Goal: Information Seeking & Learning: Learn about a topic

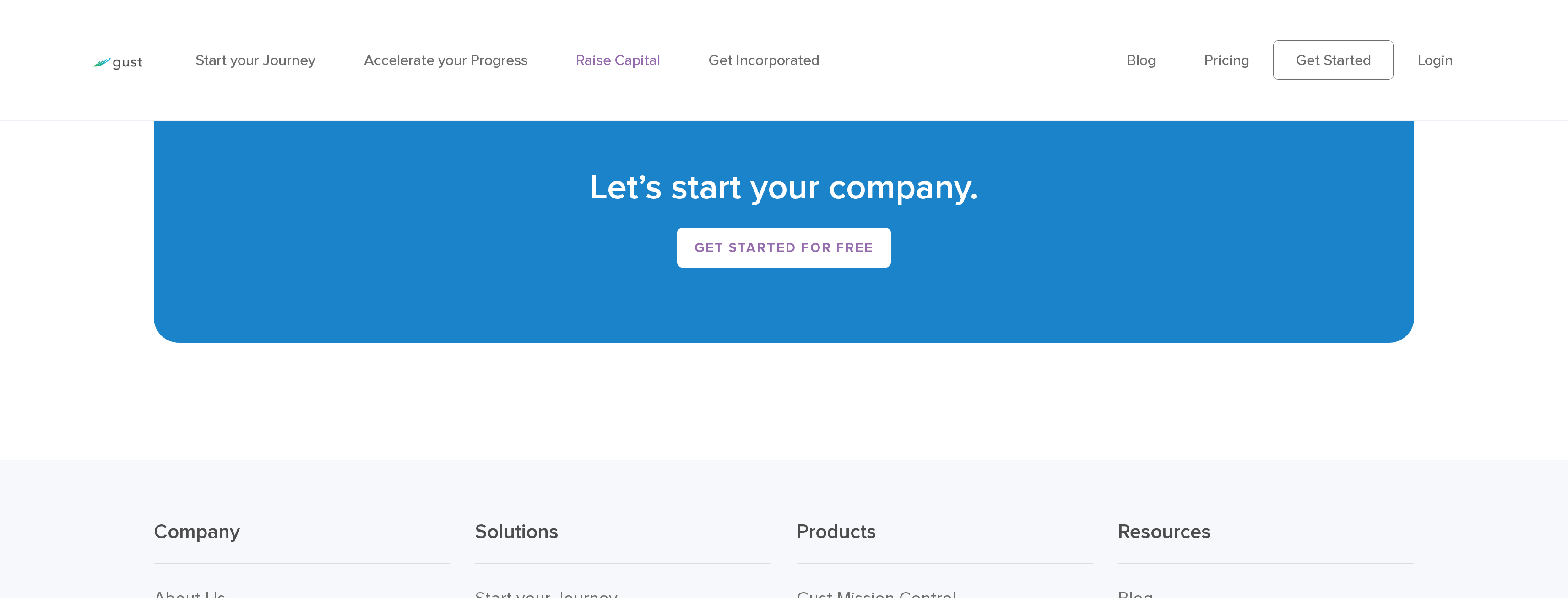
scroll to position [3343, 0]
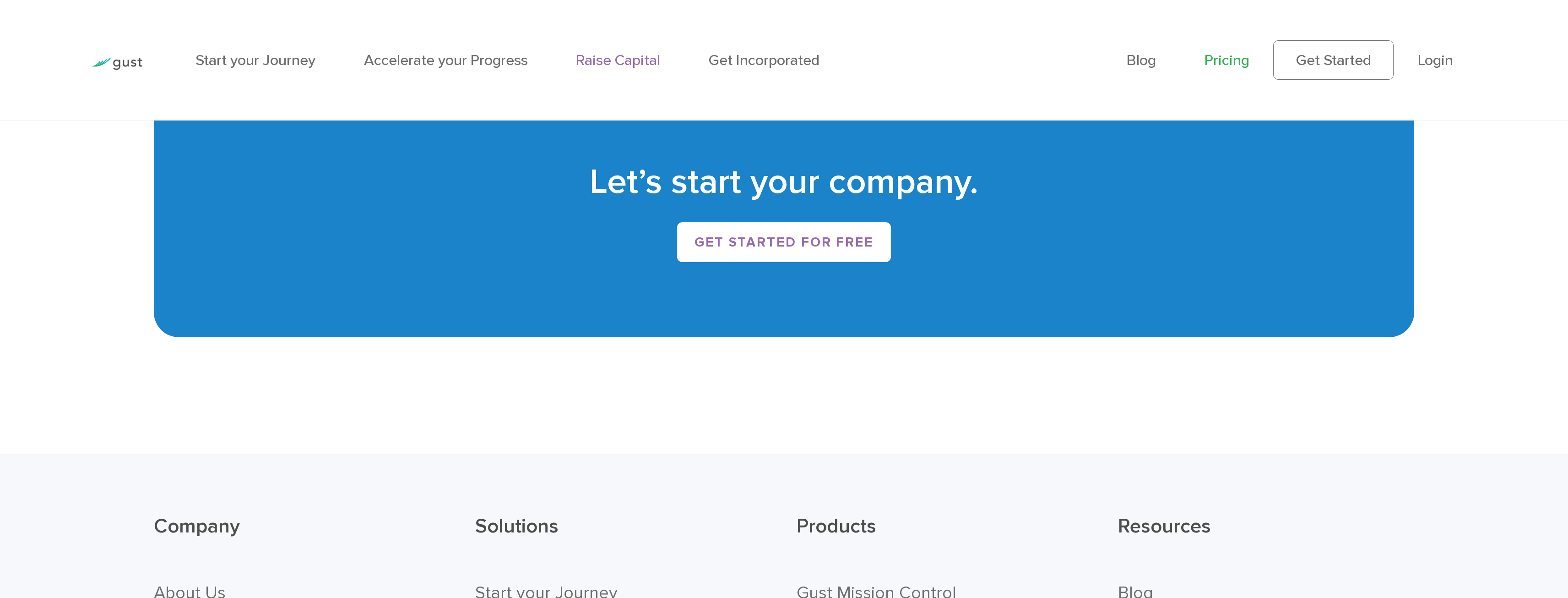
click at [1227, 57] on link "Pricing" at bounding box center [1227, 60] width 45 height 18
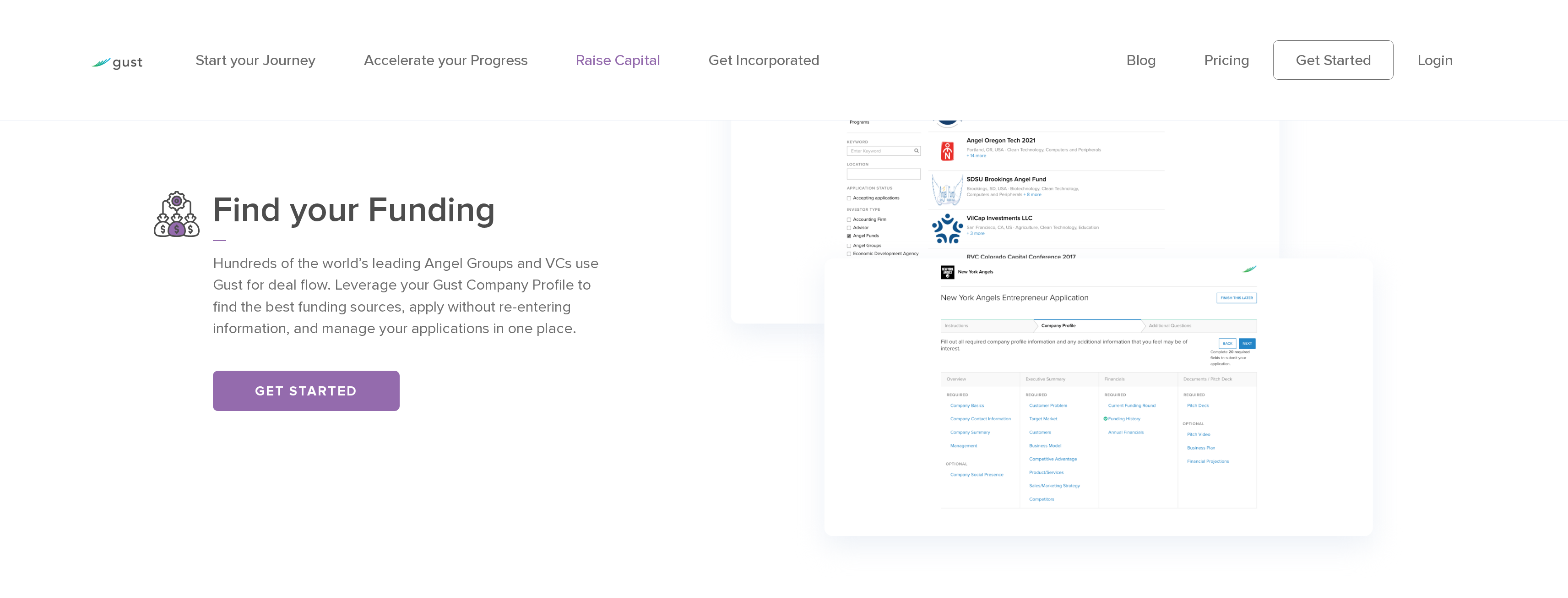
scroll to position [1412, 0]
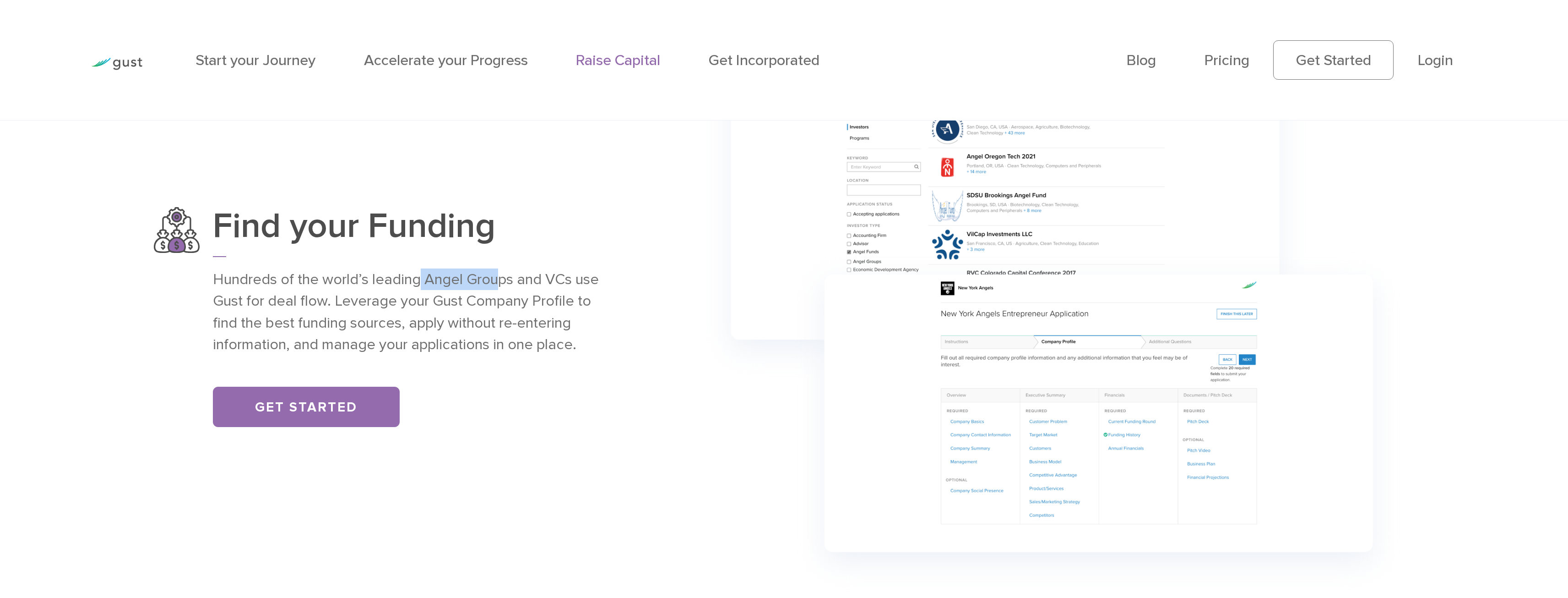
drag, startPoint x: 419, startPoint y: 292, endPoint x: 502, endPoint y: 284, distance: 83.4
click at [502, 284] on p "Hundreds of the world’s leading Angel Groups and VCs use Gust for deal flow. Le…" at bounding box center [412, 312] width 399 height 86
click at [500, 300] on p "Hundreds of the world’s leading Angel Groups and VCs use Gust for deal flow. Le…" at bounding box center [412, 312] width 399 height 86
drag, startPoint x: 296, startPoint y: 301, endPoint x: 421, endPoint y: 309, distance: 125.3
click at [419, 298] on p "Hundreds of the world’s leading Angel Groups and VCs use Gust for deal flow. Le…" at bounding box center [412, 312] width 399 height 86
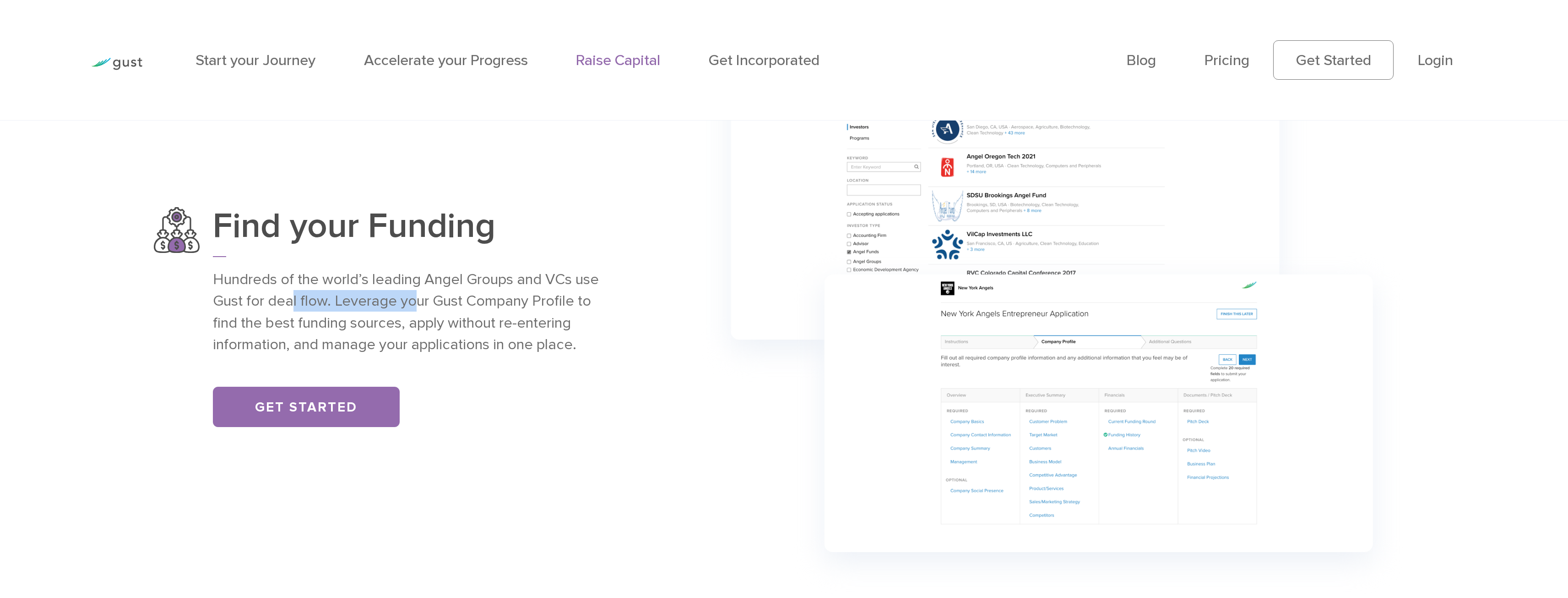
click at [421, 309] on p "Hundreds of the world’s leading Angel Groups and VCs use Gust for deal flow. Le…" at bounding box center [412, 312] width 399 height 86
drag, startPoint x: 414, startPoint y: 300, endPoint x: 574, endPoint y: 307, distance: 160.2
click at [573, 304] on p "Hundreds of the world’s leading Angel Groups and VCs use Gust for deal flow. Le…" at bounding box center [412, 312] width 399 height 86
drag, startPoint x: 573, startPoint y: 317, endPoint x: 567, endPoint y: 320, distance: 6.7
click at [573, 318] on p "Hundreds of the world’s leading Angel Groups and VCs use Gust for deal flow. Le…" at bounding box center [412, 312] width 399 height 86
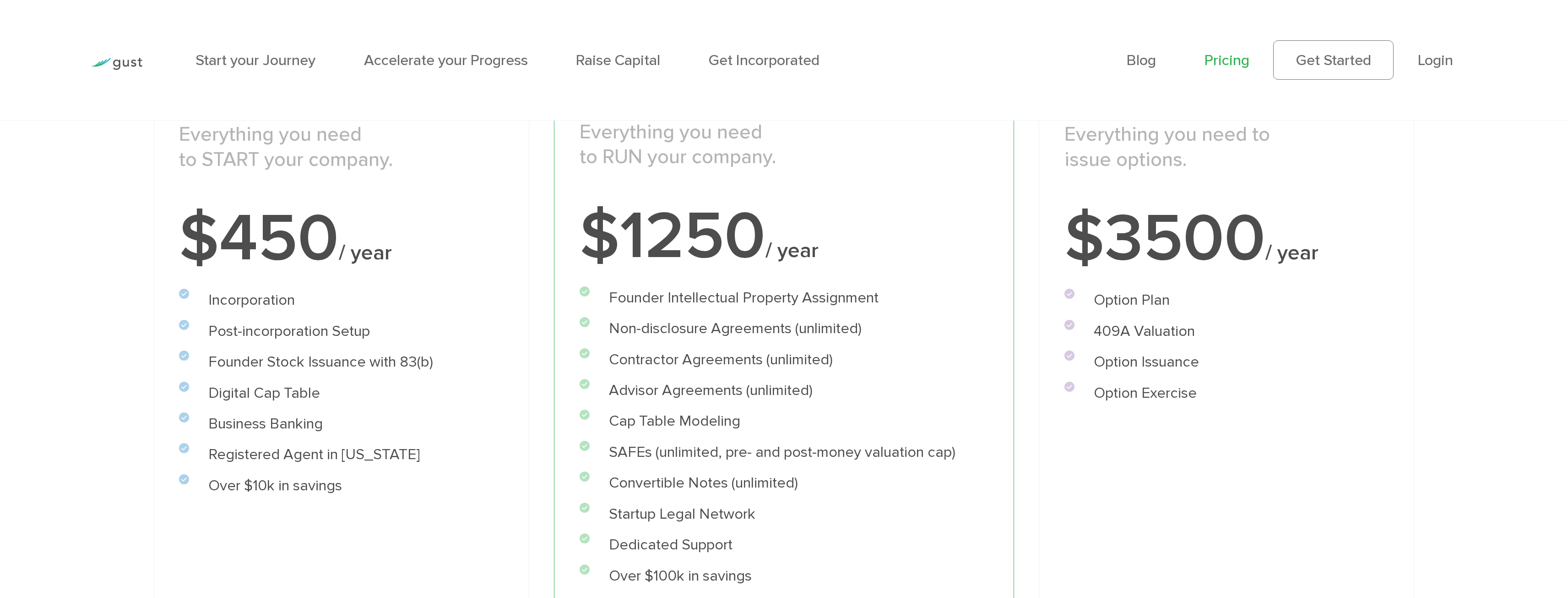
scroll to position [320, 0]
